Goal: Book appointment/travel/reservation

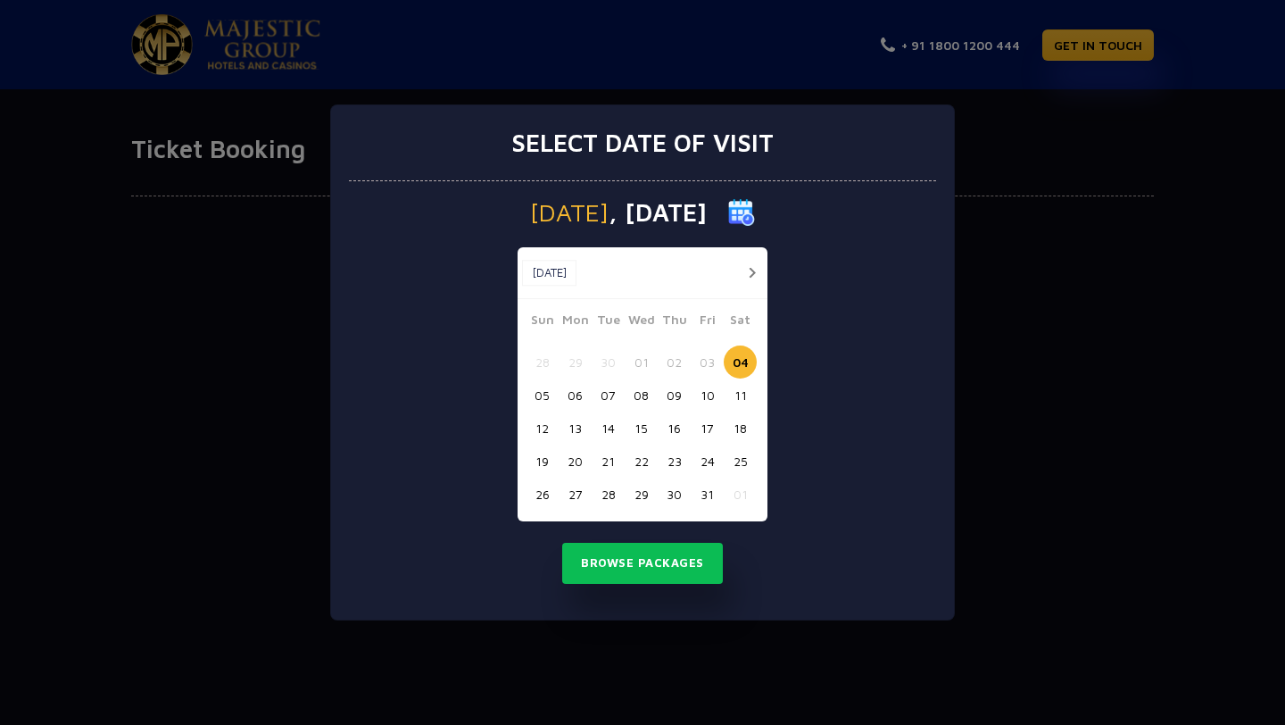
click at [751, 266] on button "button" at bounding box center [752, 272] width 22 height 22
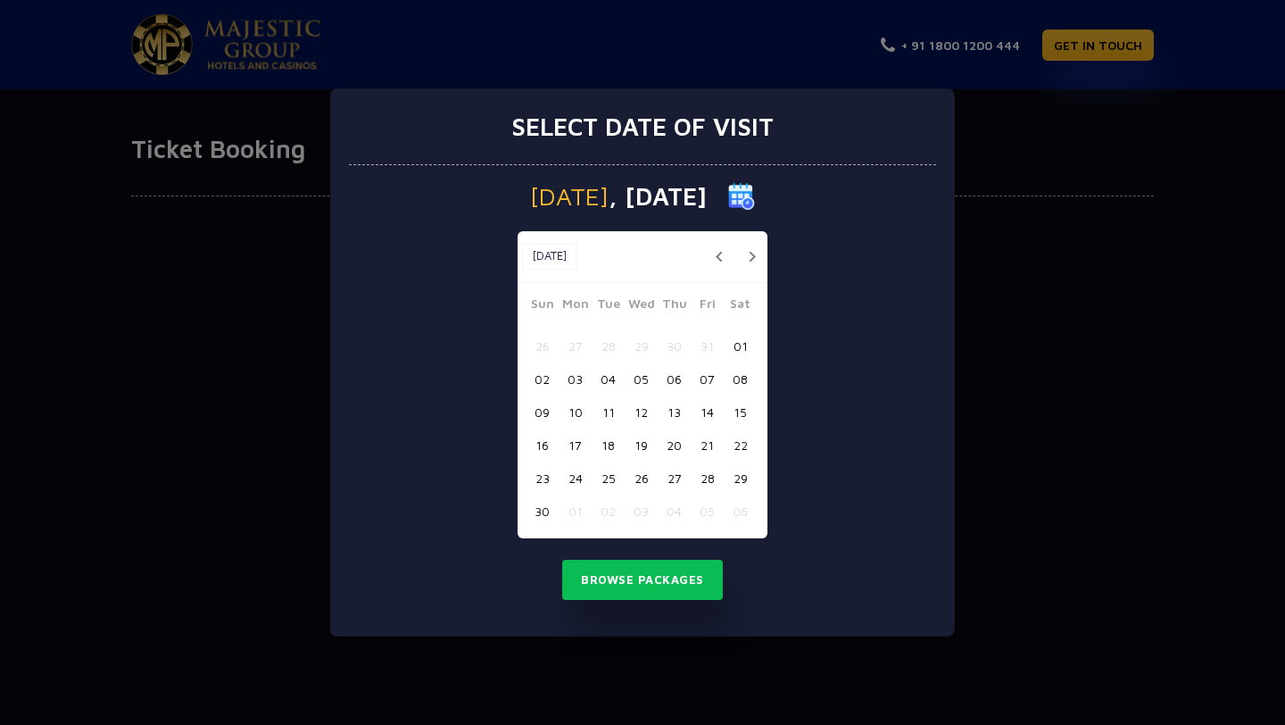
click at [712, 415] on button "14" at bounding box center [707, 411] width 33 height 33
click at [628, 579] on button "Browse Packages" at bounding box center [642, 580] width 161 height 41
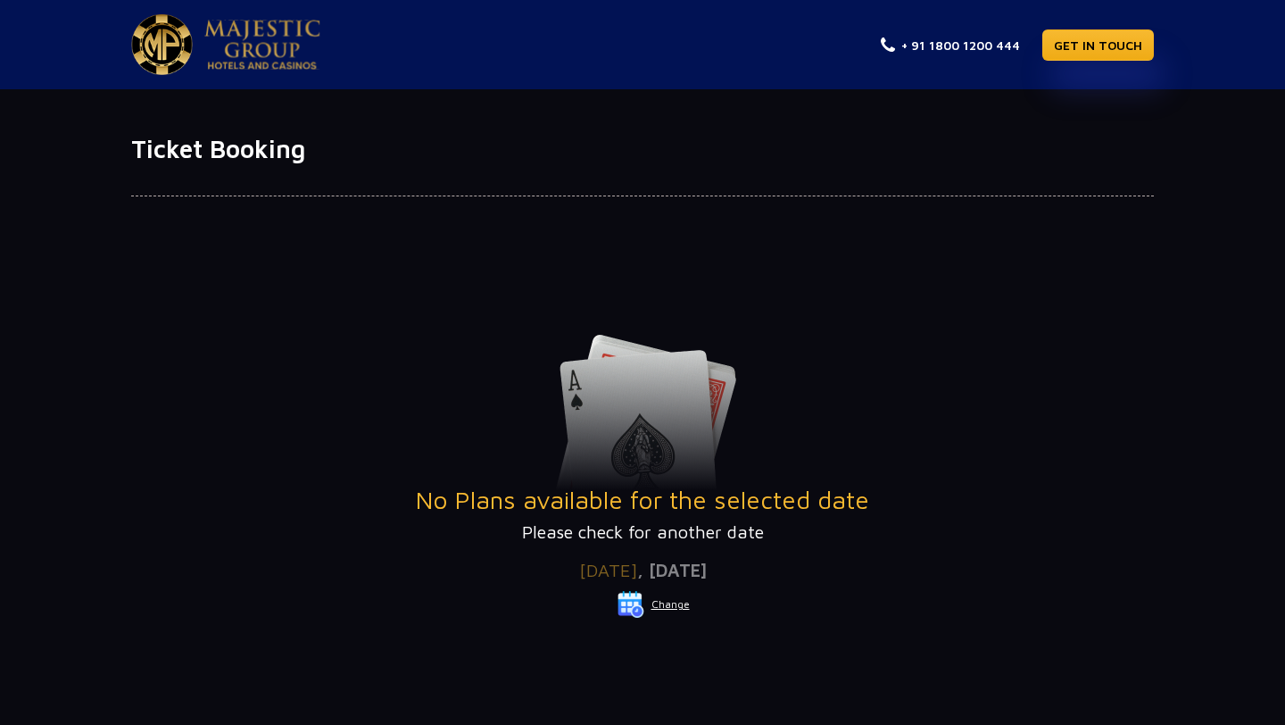
scroll to position [3, 0]
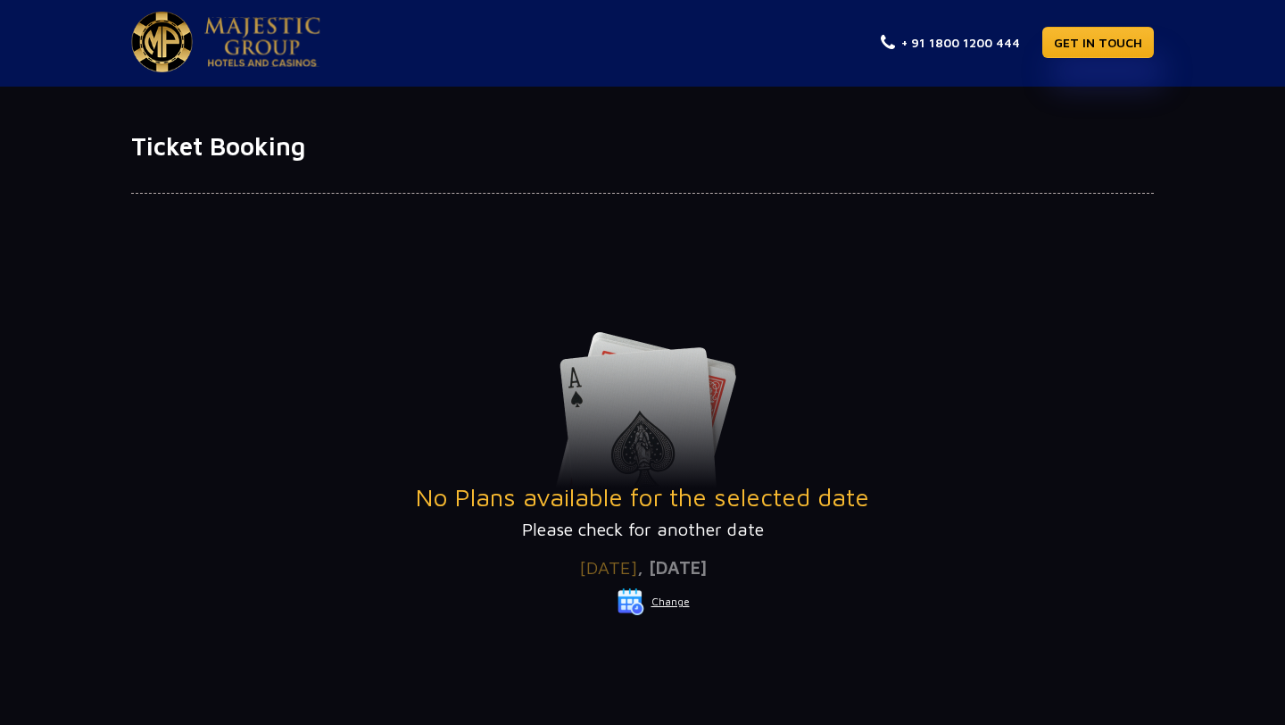
click at [512, 279] on div "No Plans available for the selected date Please check for another date Date of …" at bounding box center [642, 492] width 1023 height 535
click at [673, 604] on button "Change" at bounding box center [654, 601] width 74 height 29
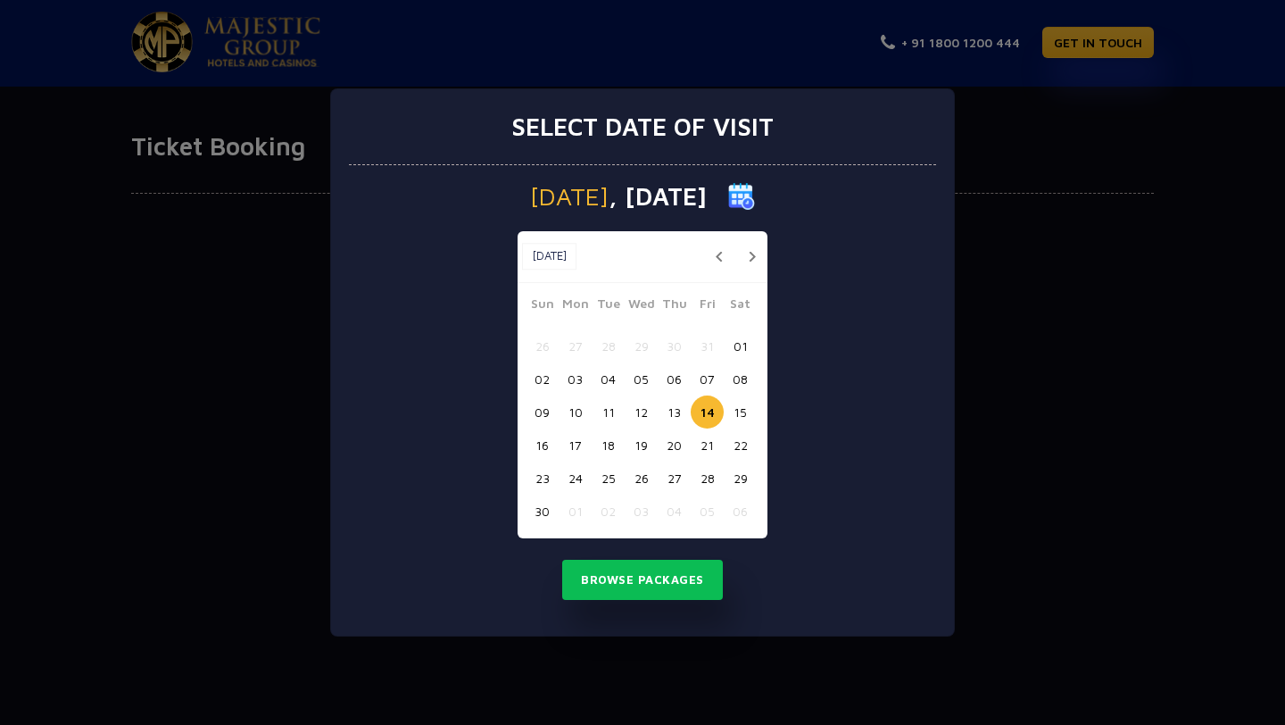
click at [718, 247] on button "button" at bounding box center [719, 256] width 22 height 22
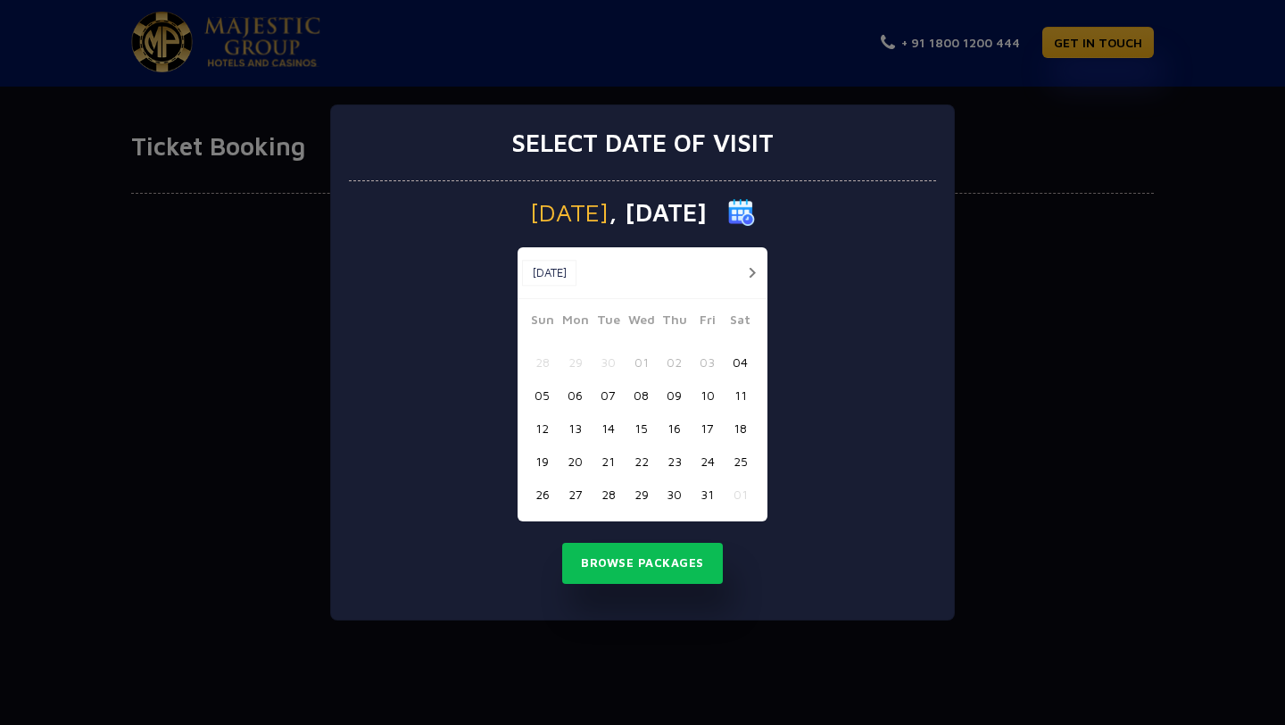
click at [739, 372] on button "04" at bounding box center [740, 361] width 33 height 33
click at [643, 550] on button "Browse Packages" at bounding box center [642, 563] width 161 height 41
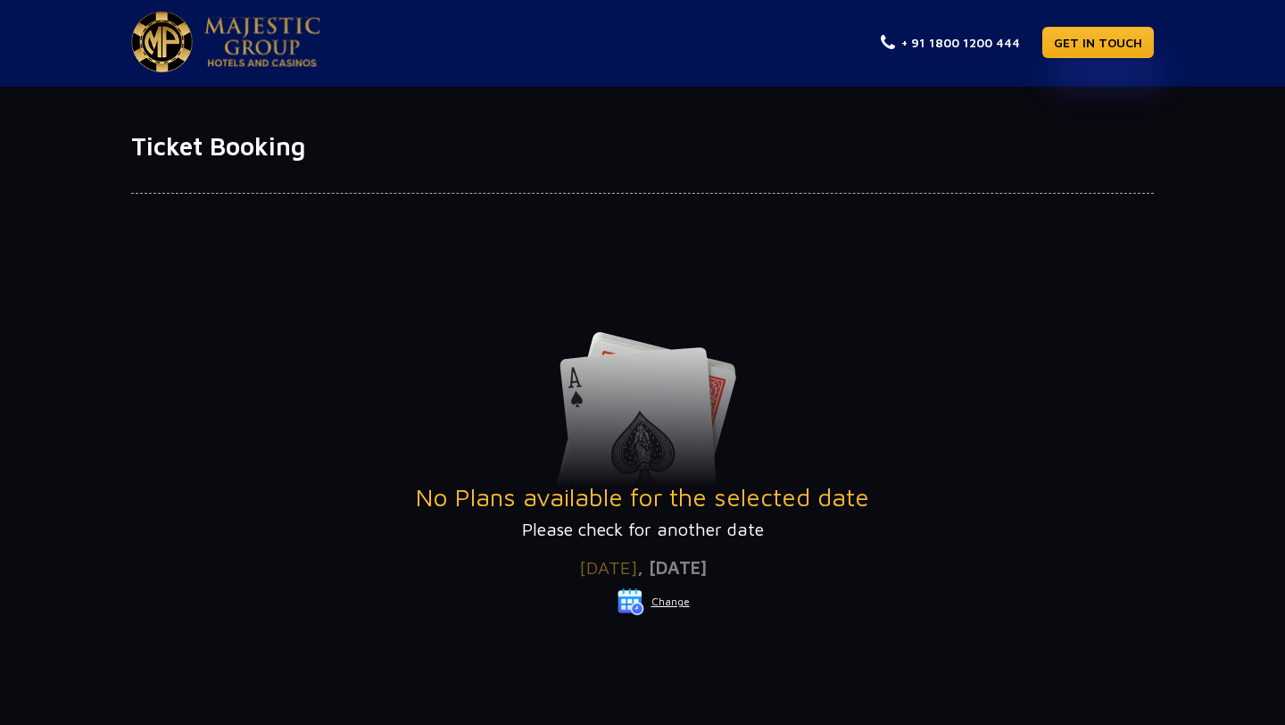
click at [662, 600] on button "Change" at bounding box center [654, 601] width 74 height 29
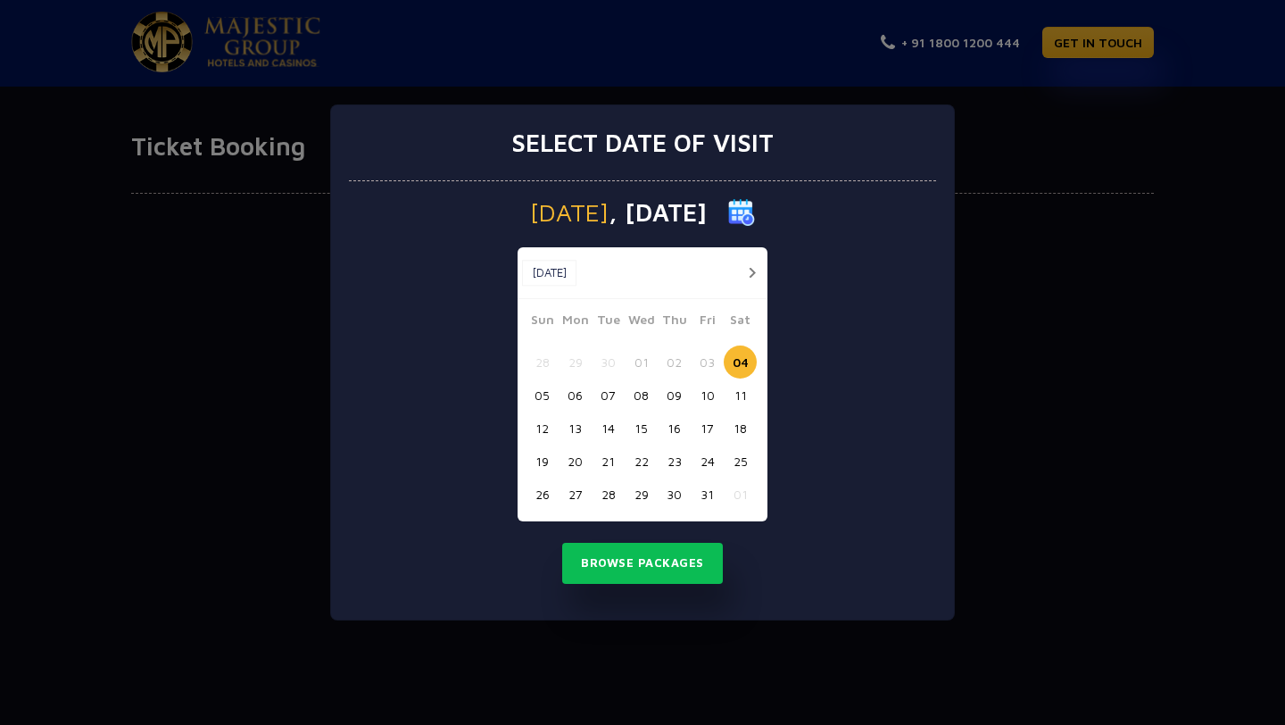
click at [629, 406] on button "08" at bounding box center [641, 394] width 33 height 33
click at [665, 570] on button "Browse Packages" at bounding box center [642, 563] width 161 height 41
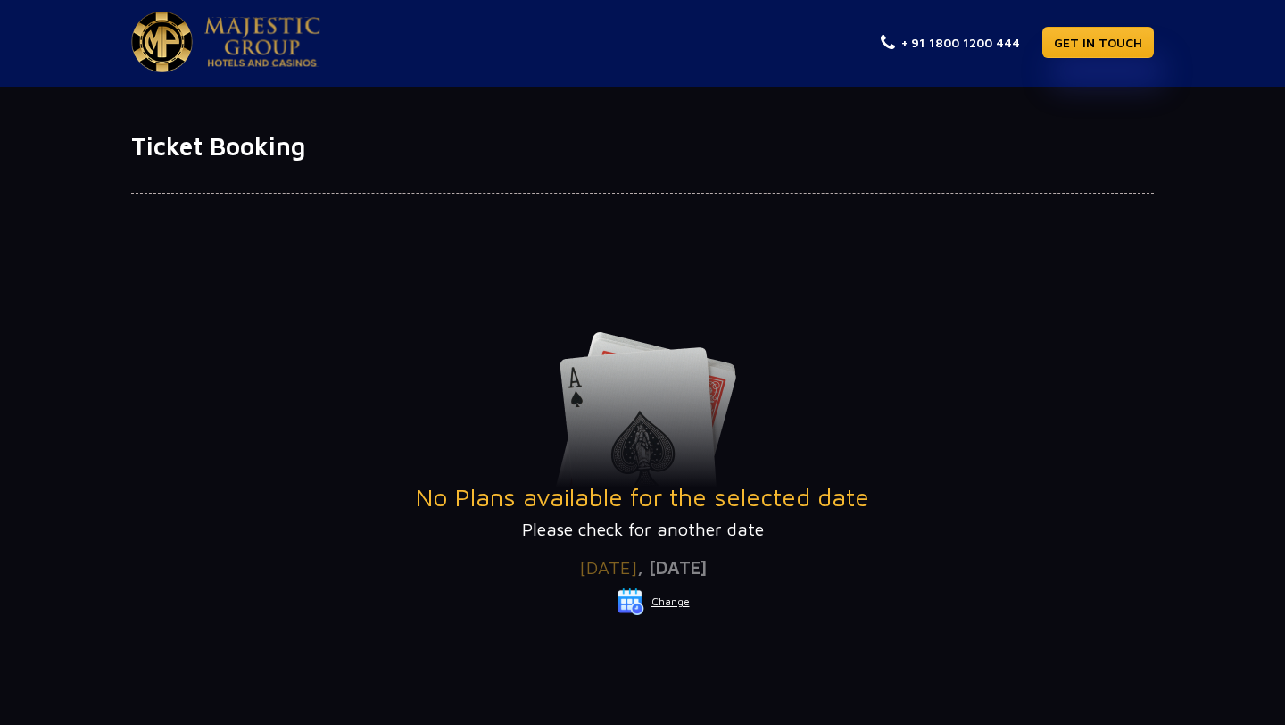
scroll to position [0, 0]
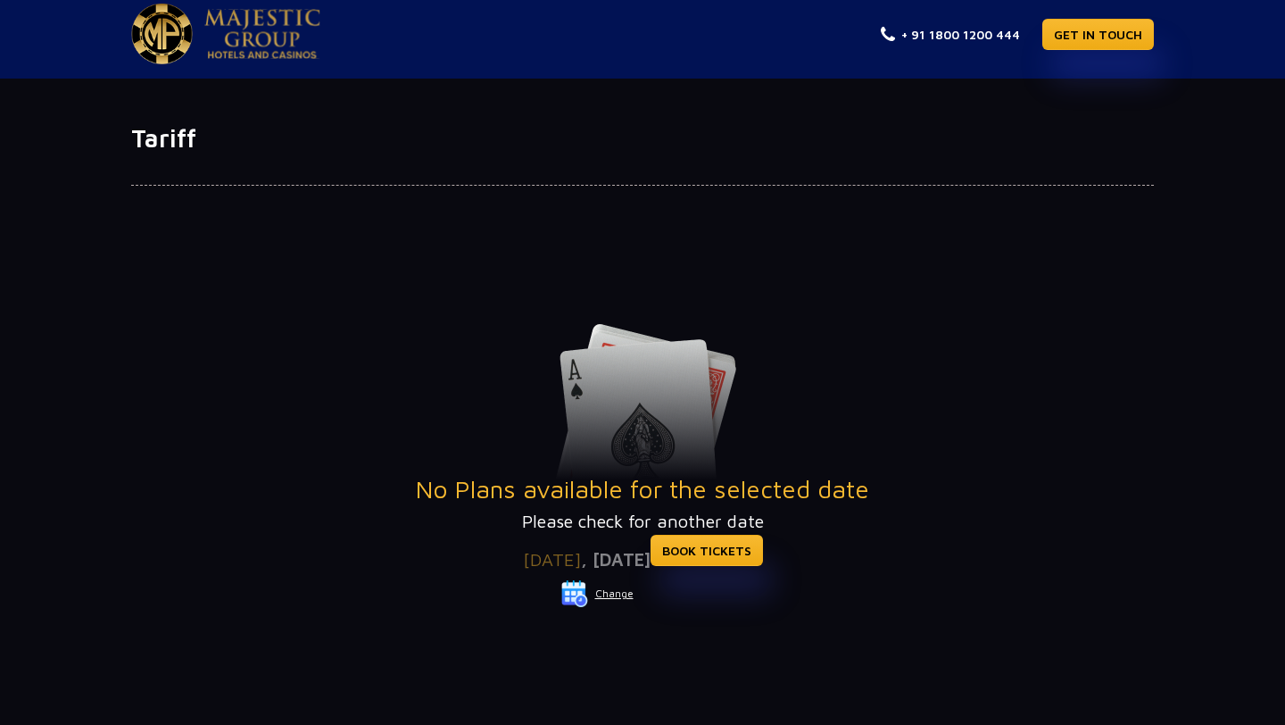
scroll to position [13, 0]
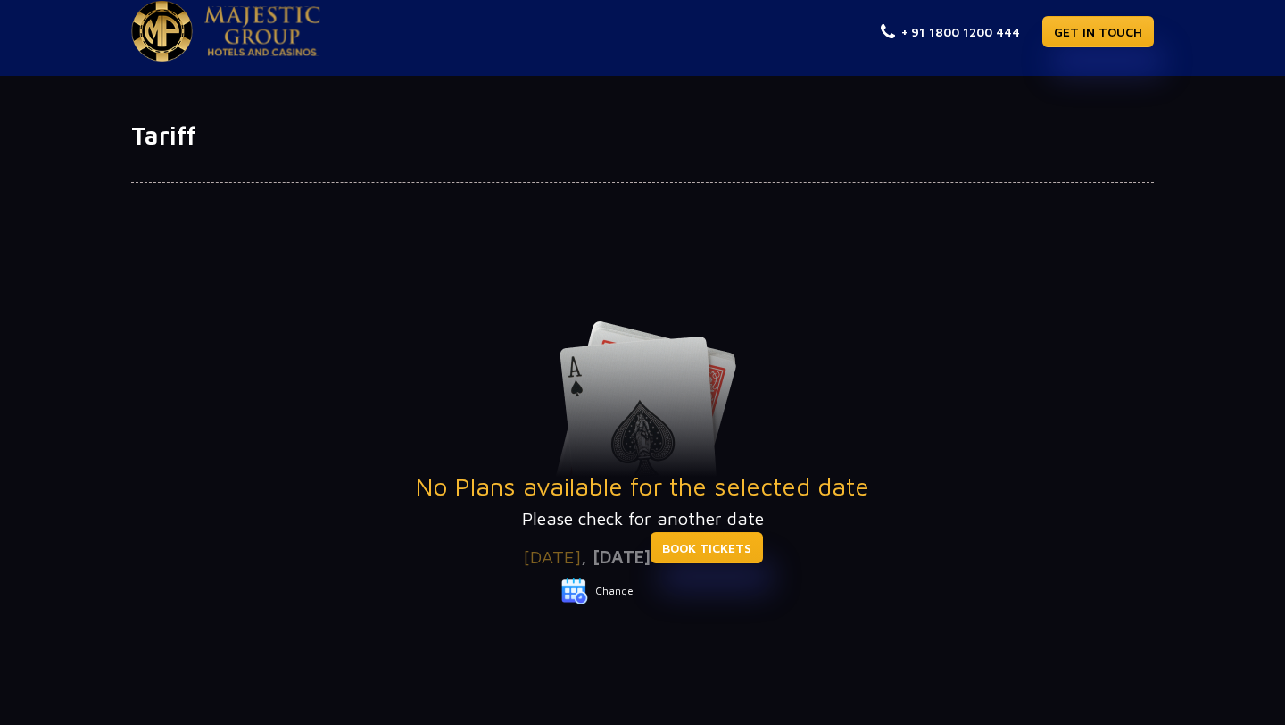
click at [742, 556] on link "BOOK TICKETS" at bounding box center [707, 547] width 112 height 31
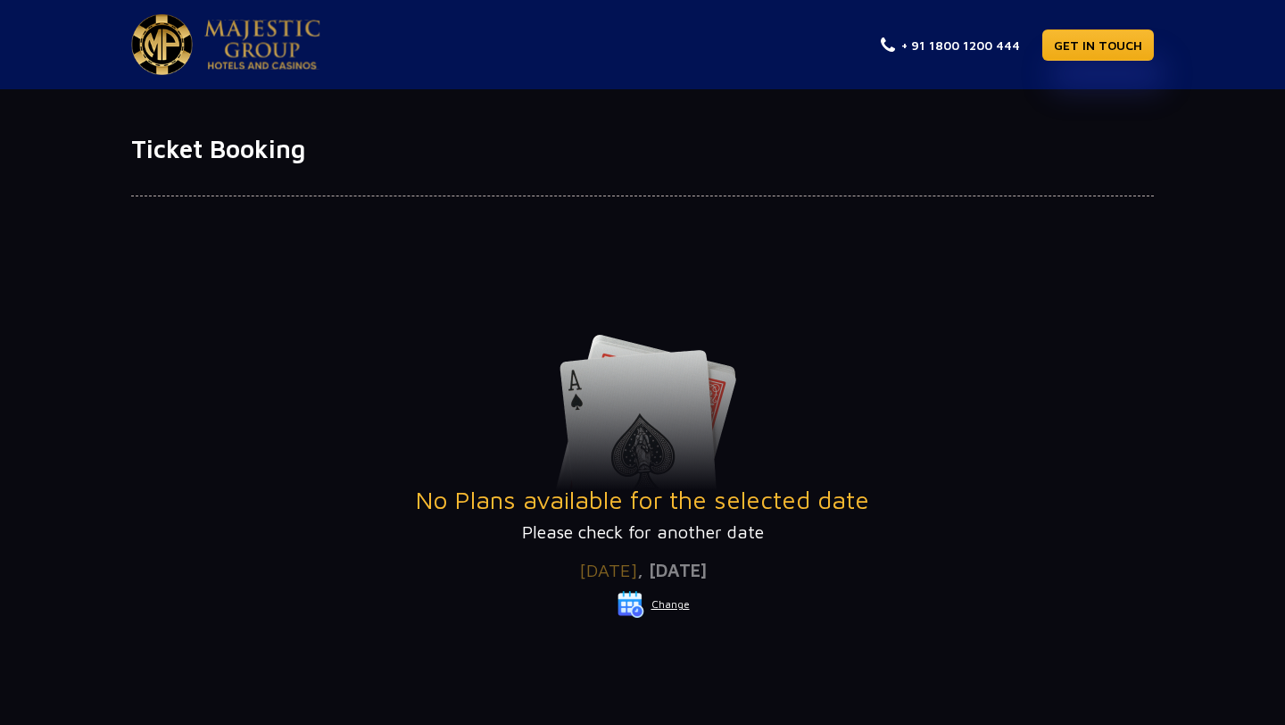
click at [664, 609] on button "Change" at bounding box center [654, 604] width 74 height 29
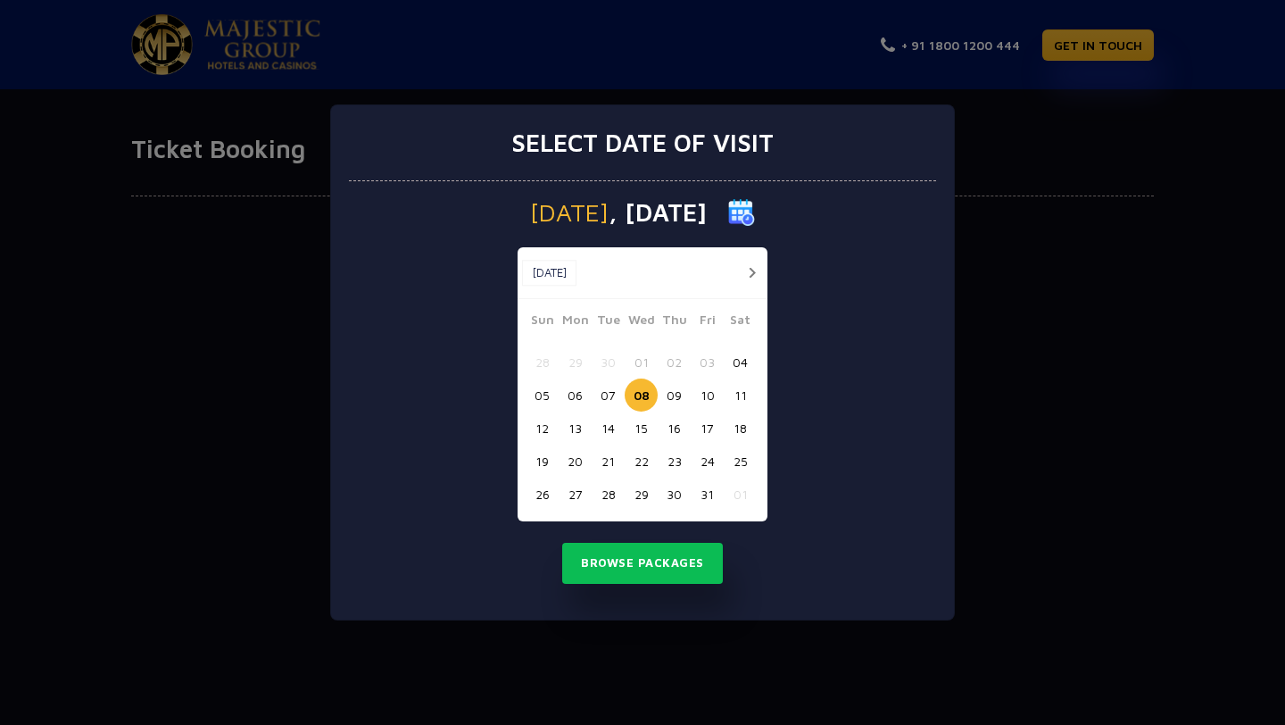
click at [640, 398] on button "08" at bounding box center [641, 394] width 33 height 33
click at [620, 576] on button "Browse Packages" at bounding box center [642, 563] width 161 height 41
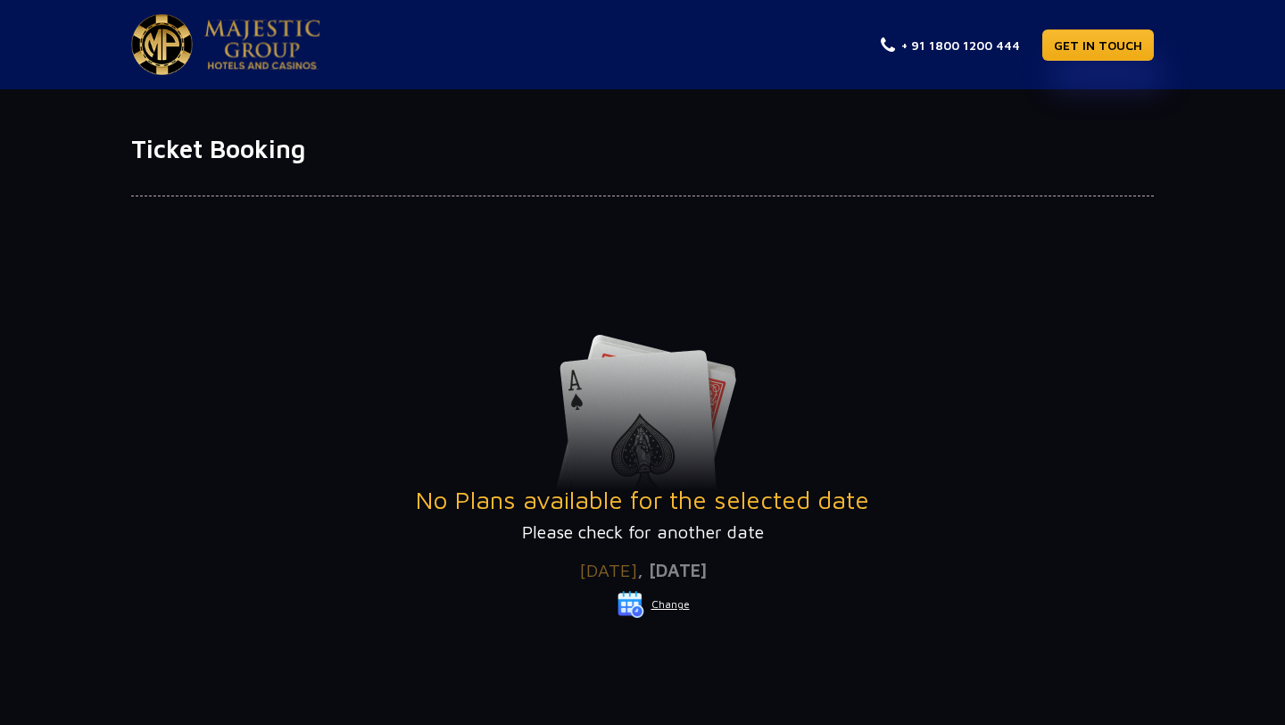
click at [670, 607] on button "Change" at bounding box center [654, 604] width 74 height 29
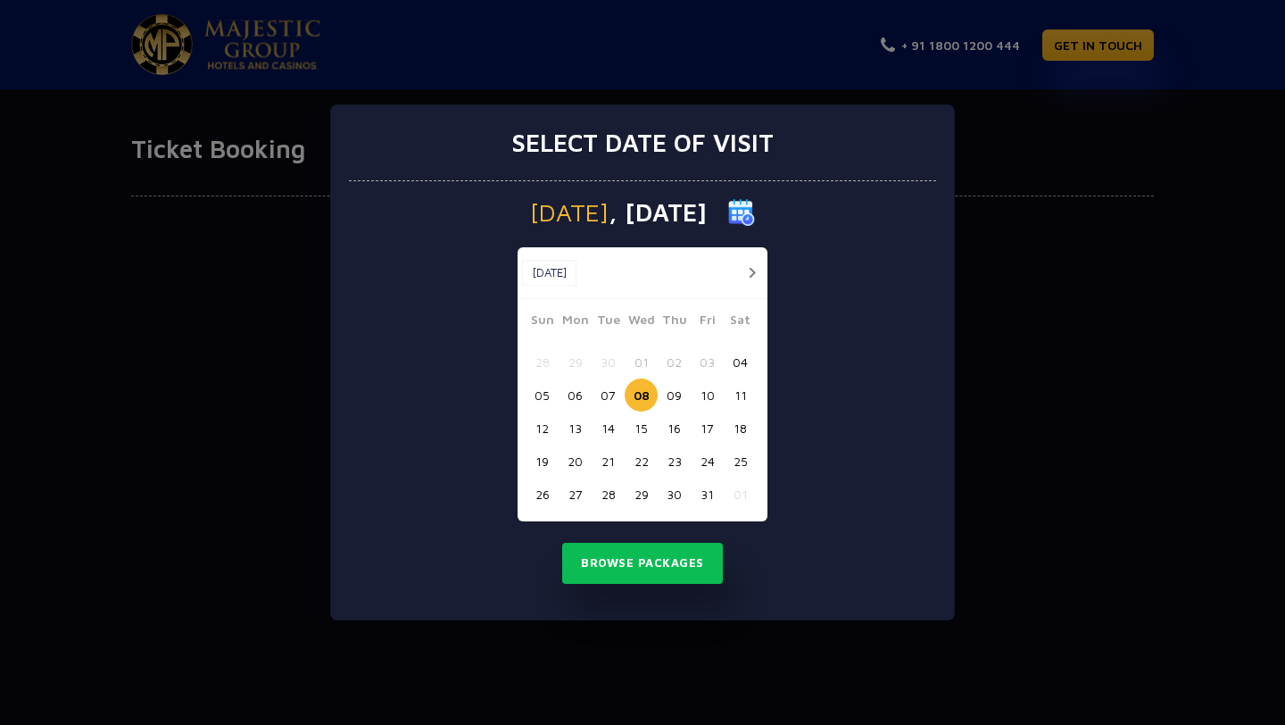
click at [644, 429] on button "15" at bounding box center [641, 427] width 33 height 33
click at [642, 554] on button "Browse Packages" at bounding box center [642, 563] width 161 height 41
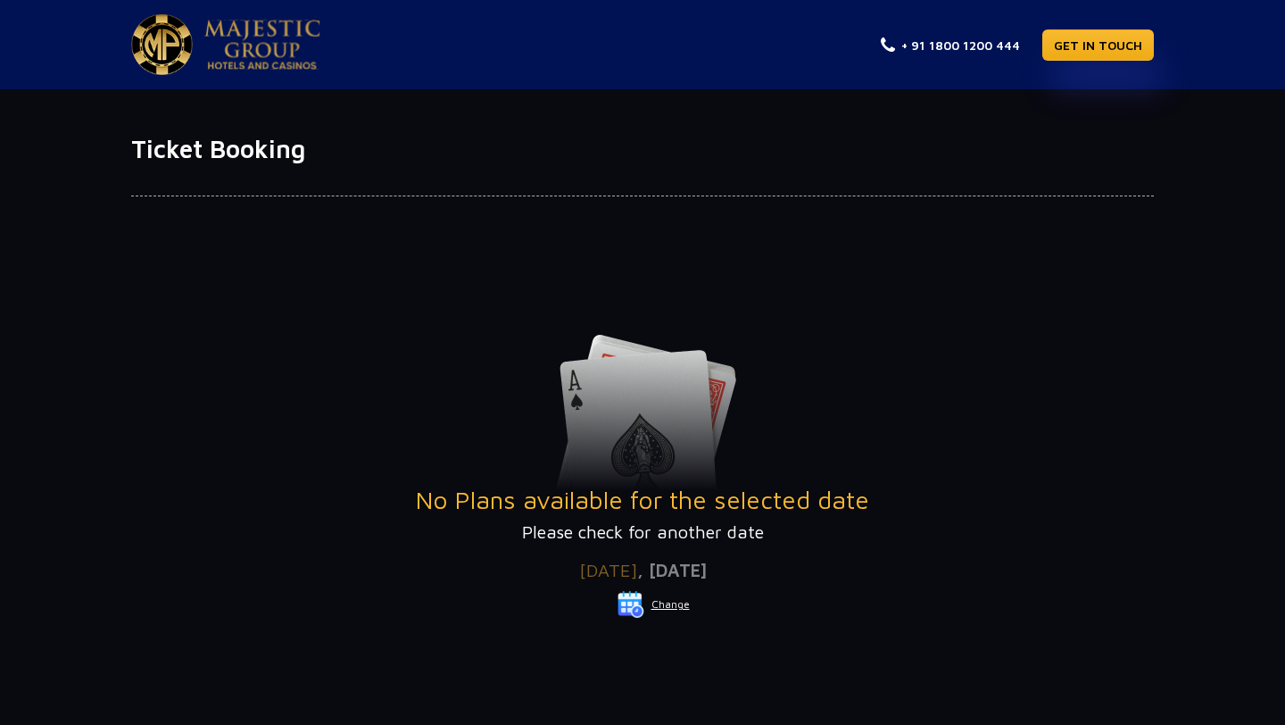
click at [642, 554] on div "Wednesday , 15 Oct 2025 Change" at bounding box center [643, 581] width 128 height 73
click at [676, 606] on button "Change" at bounding box center [654, 604] width 74 height 29
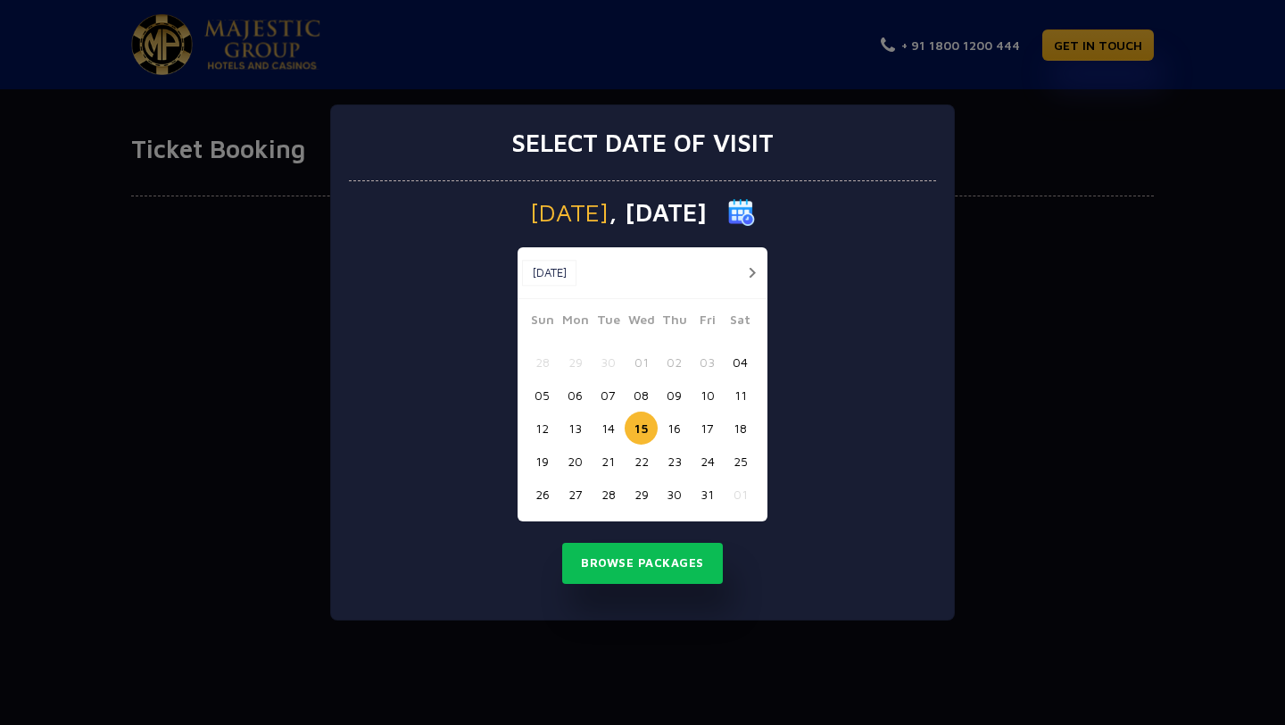
click at [707, 378] on div "Sun Mon Tue Wed Thu Fri Sat 28 29 30 01 02 03 04 05 06 07 08 09 10 11 12 13 14 …" at bounding box center [643, 415] width 250 height 211
click at [742, 365] on button "04" at bounding box center [740, 361] width 33 height 33
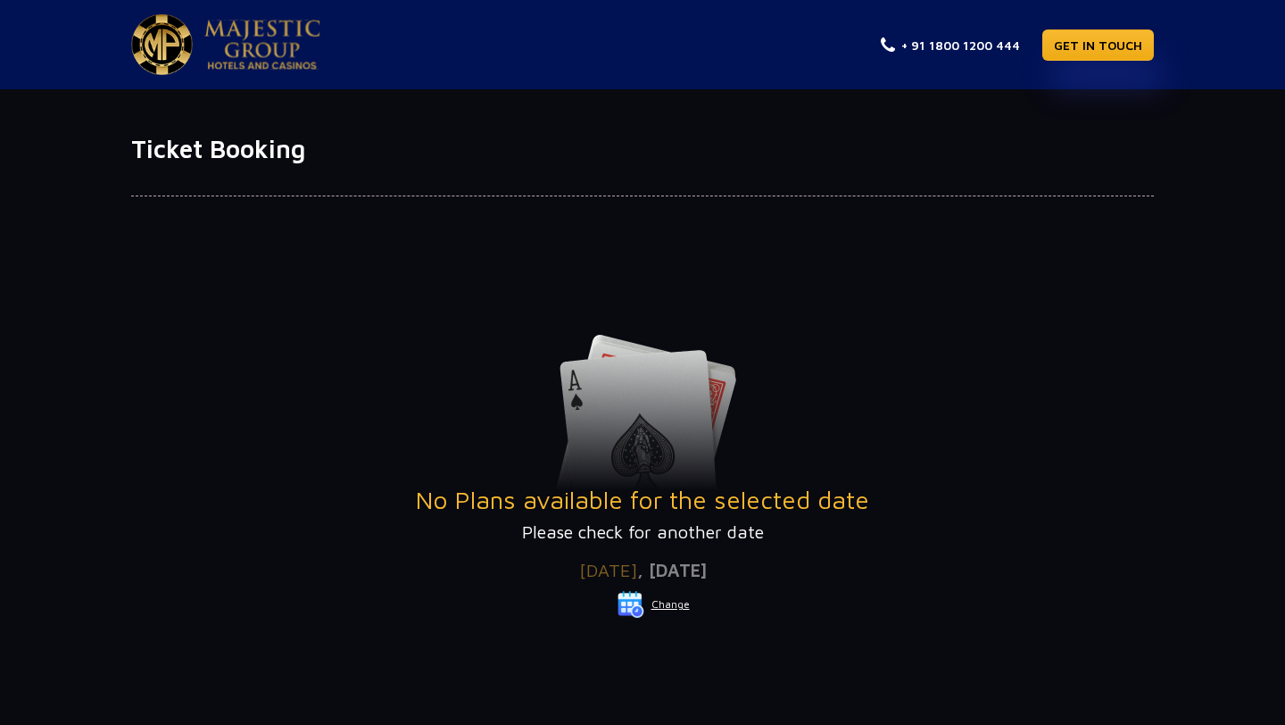
click at [662, 571] on span ", [DATE]" at bounding box center [672, 570] width 70 height 21
click at [651, 604] on button "Change" at bounding box center [654, 604] width 74 height 29
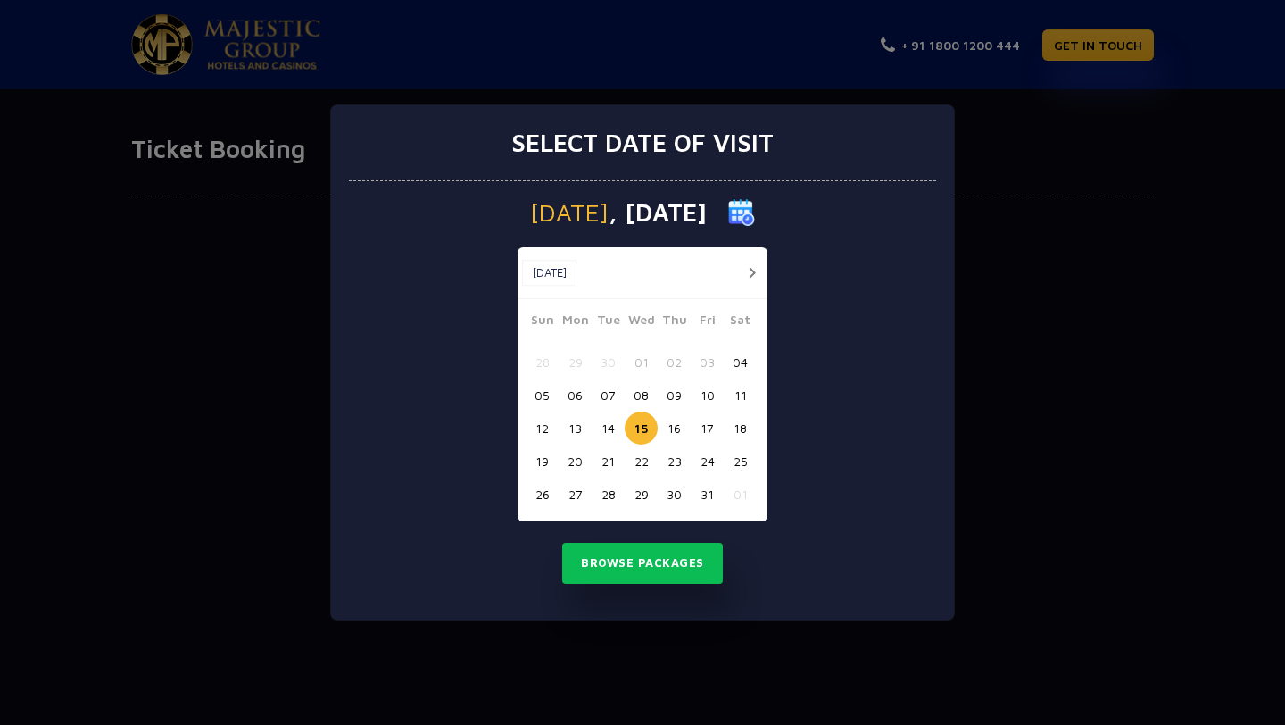
click at [568, 395] on button "06" at bounding box center [575, 394] width 33 height 33
click at [609, 568] on button "Browse Packages" at bounding box center [642, 563] width 161 height 41
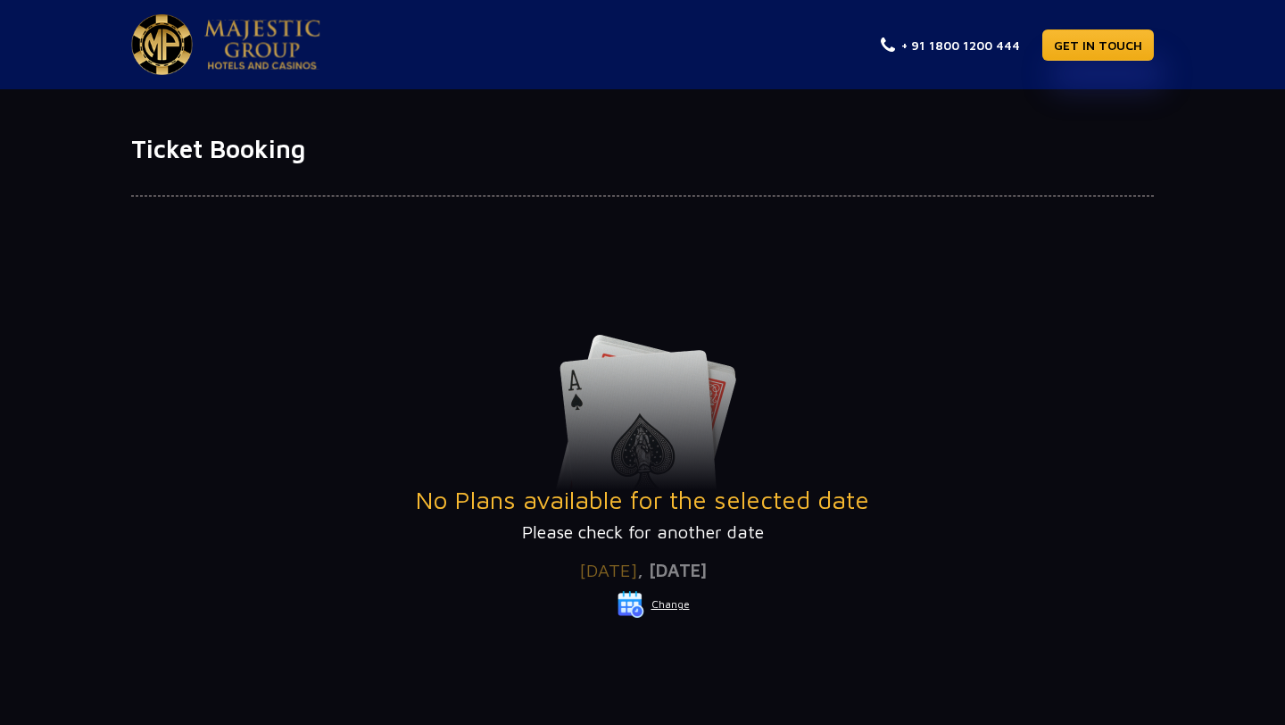
click at [626, 542] on p "Please check for another date" at bounding box center [642, 531] width 1023 height 27
click at [626, 518] on p "Please check for another date" at bounding box center [642, 531] width 1023 height 27
click at [660, 601] on button "Change" at bounding box center [654, 604] width 74 height 29
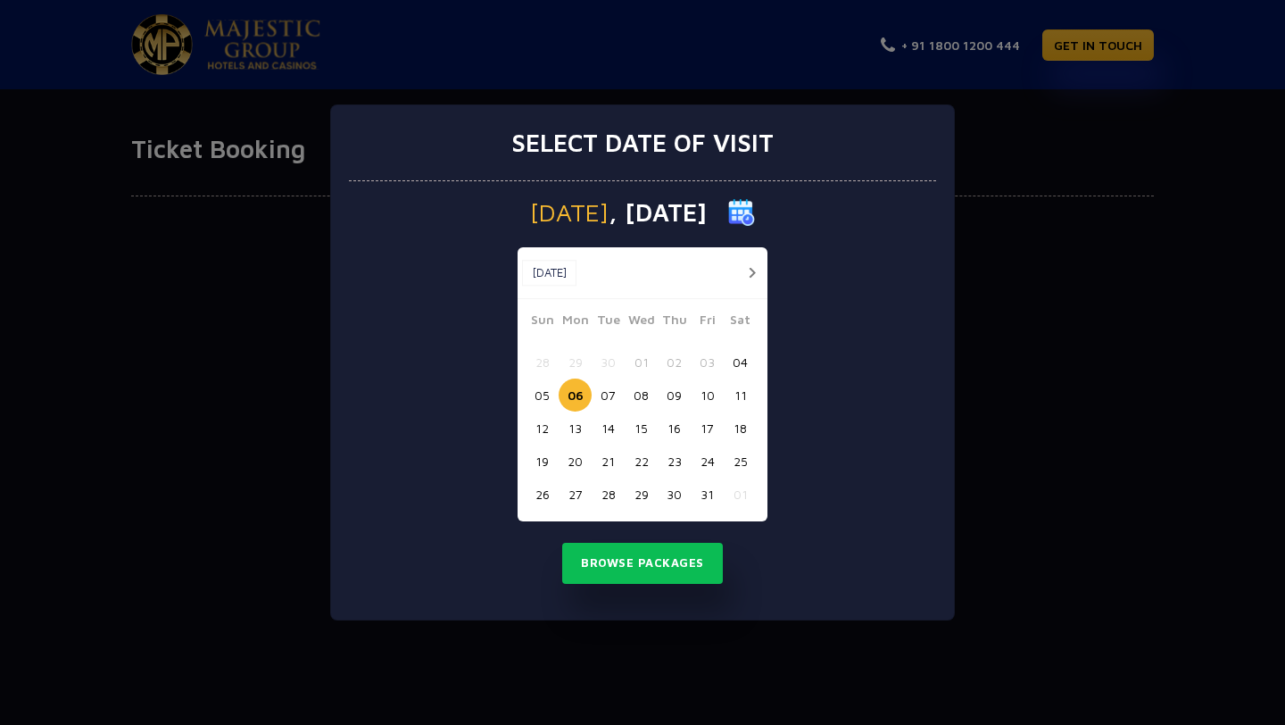
click at [1056, 166] on div "Select date of visit Monday , 06 Oct 2025 Oct, 2025 Oct, 2025 Sun Mon Tue Wed T…" at bounding box center [642, 362] width 1285 height 725
